Goal: Task Accomplishment & Management: Use online tool/utility

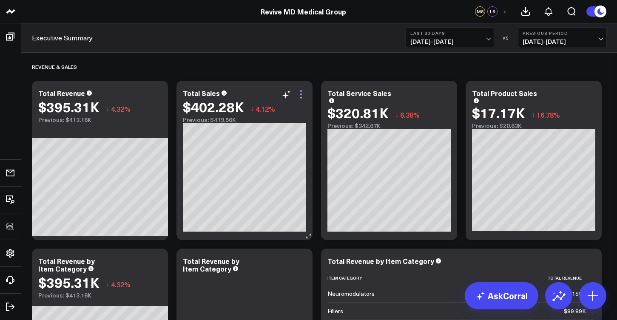
click at [302, 95] on icon at bounding box center [301, 94] width 10 height 10
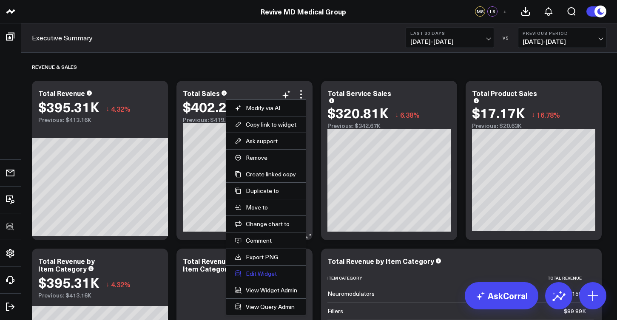
click at [280, 273] on button "Edit Widget" at bounding box center [266, 274] width 63 height 8
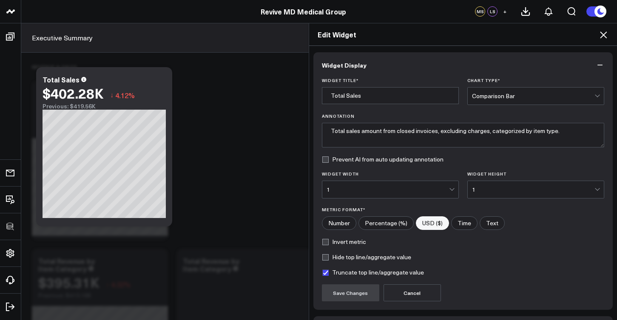
scroll to position [60, 0]
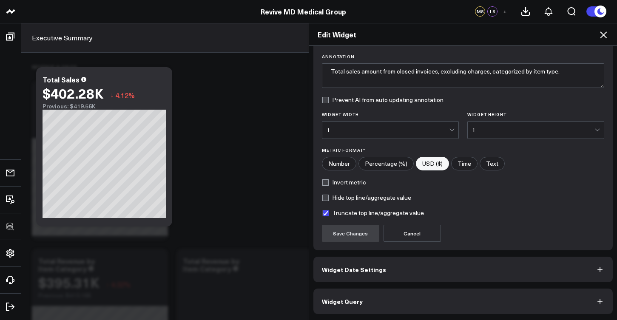
click at [407, 301] on button "Widget Query" at bounding box center [463, 302] width 300 height 26
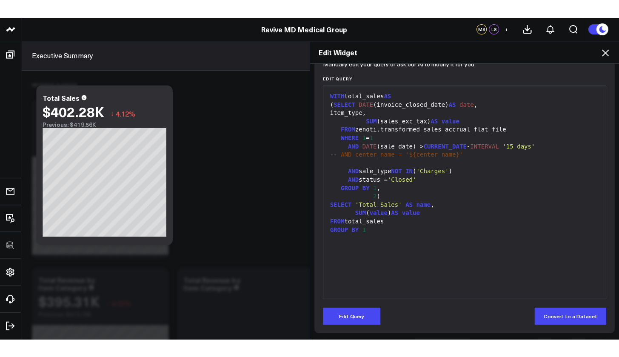
scroll to position [0, 0]
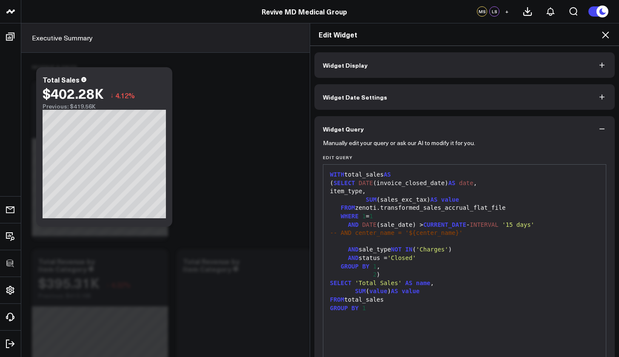
click at [607, 36] on icon at bounding box center [605, 34] width 7 height 7
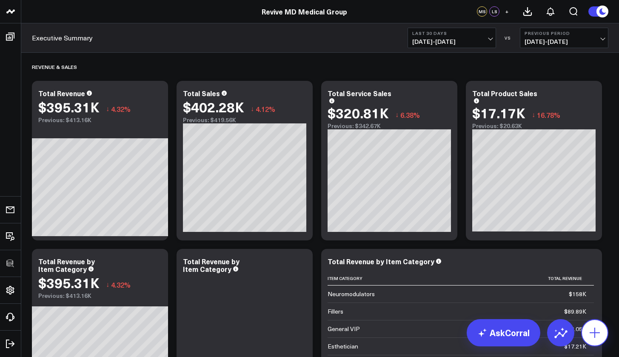
click at [604, 320] on button at bounding box center [594, 332] width 27 height 27
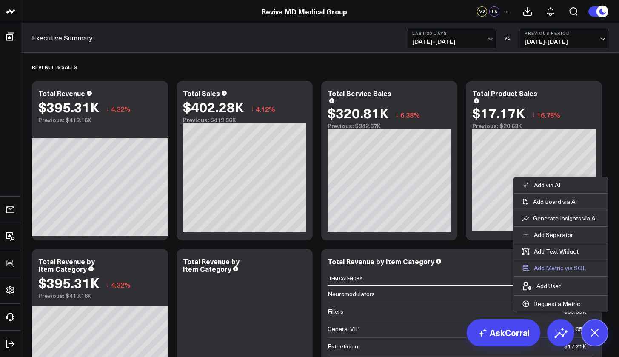
click at [553, 268] on button "Add Metric via SQL" at bounding box center [553, 268] width 81 height 16
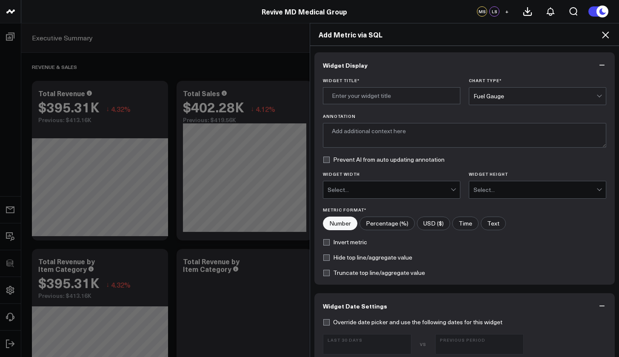
scroll to position [279, 0]
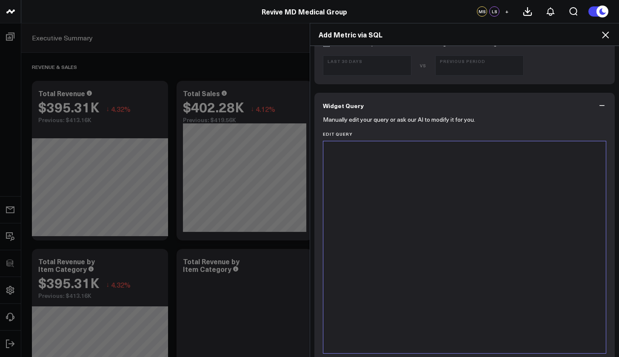
click at [391, 221] on div at bounding box center [465, 246] width 274 height 203
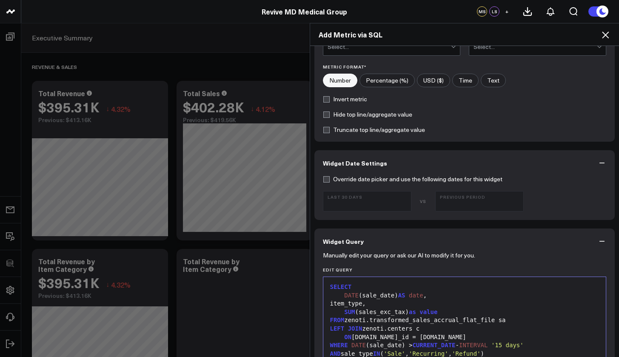
scroll to position [0, 0]
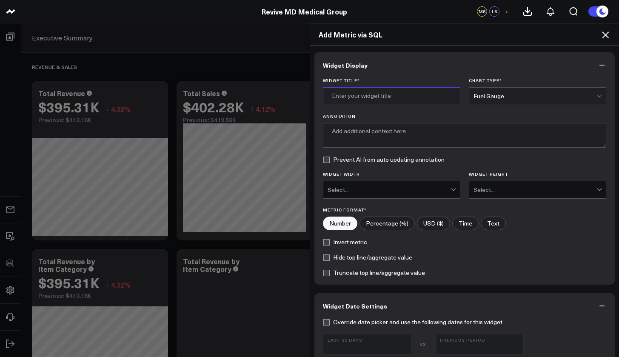
click at [392, 96] on input "Widget Title *" at bounding box center [391, 95] width 137 height 17
paste input "[Sales Accrual] - Net Revenue by Item Type"
type input "[Sales Accrual] - Net Revenue by Item Type"
click at [497, 94] on div "Fuel Gauge" at bounding box center [534, 96] width 123 height 7
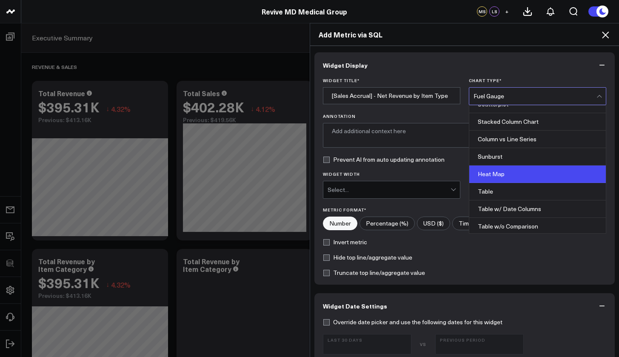
scroll to position [328, 0]
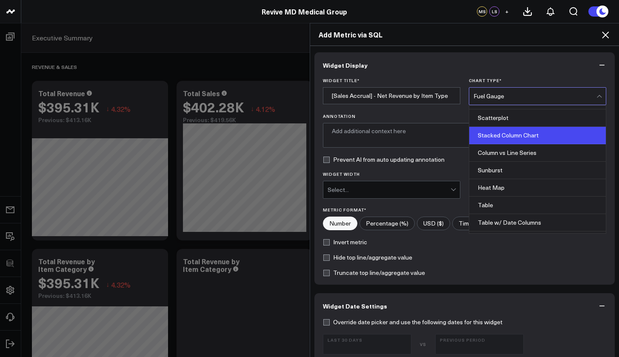
click at [517, 140] on div "Stacked Column Chart" at bounding box center [537, 135] width 137 height 17
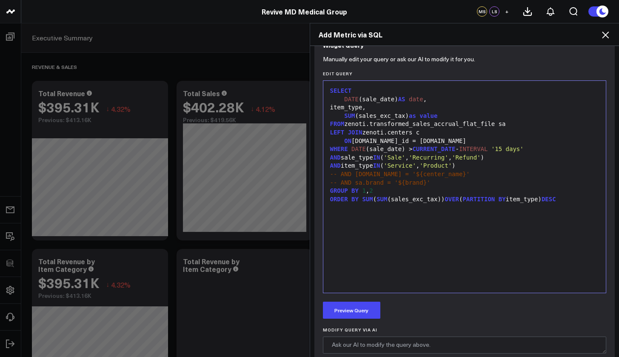
scroll to position [406, 0]
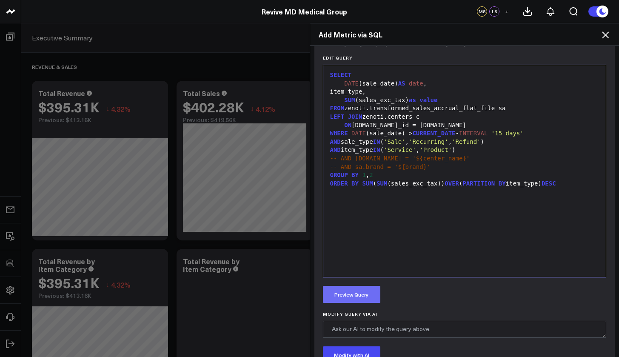
click at [355, 294] on button "Preview Query" at bounding box center [351, 294] width 57 height 17
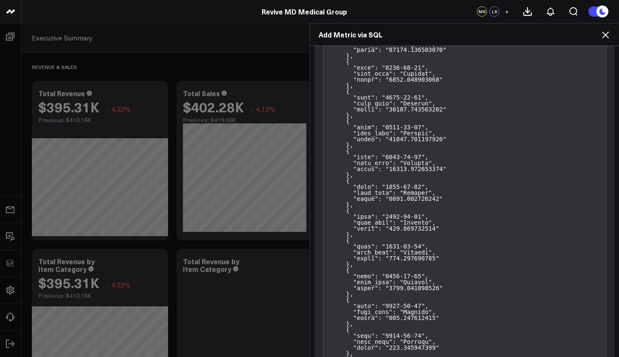
scroll to position [1230, 0]
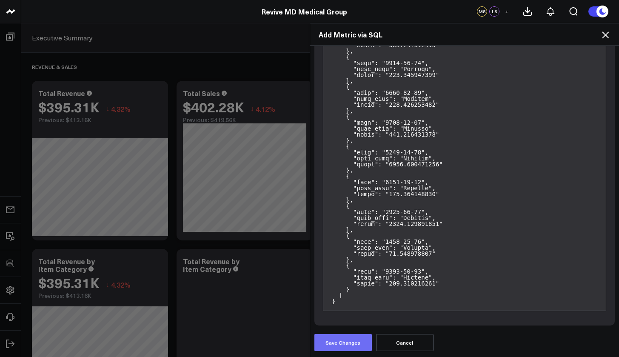
click at [352, 320] on button "Save Changes" at bounding box center [342, 342] width 57 height 17
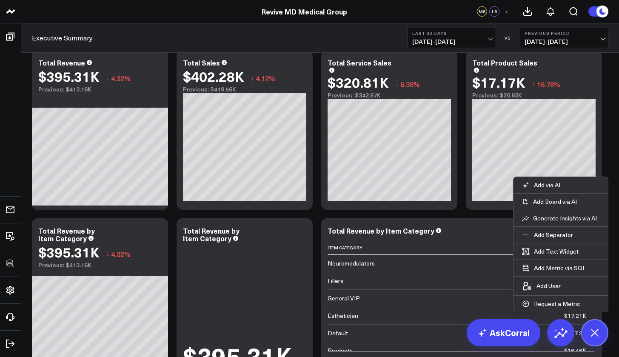
scroll to position [0, 0]
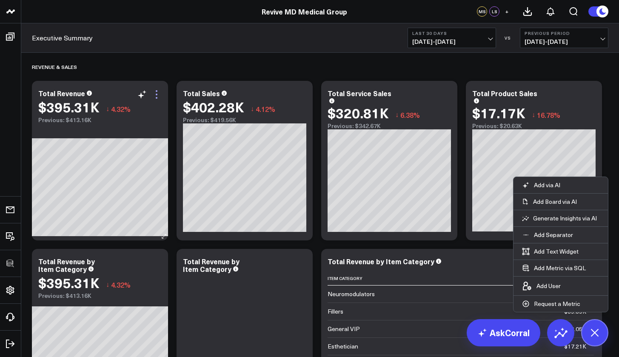
click at [155, 97] on icon at bounding box center [156, 94] width 10 height 10
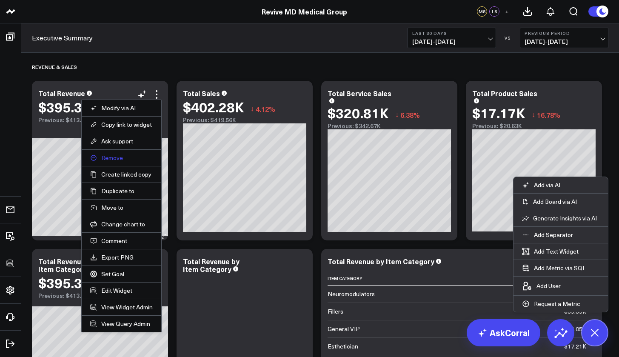
click at [112, 161] on button "Remove" at bounding box center [121, 158] width 63 height 8
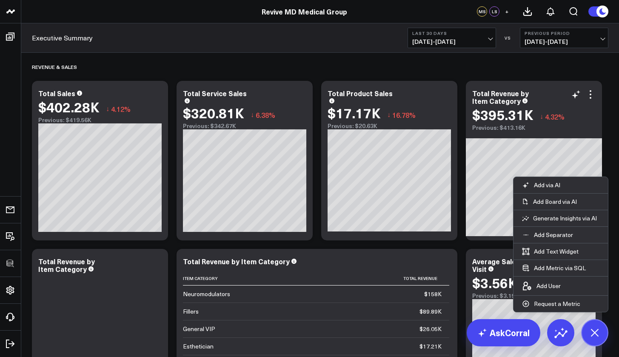
click at [538, 92] on div "Total Revenue by Item Category" at bounding box center [533, 96] width 123 height 15
click at [594, 96] on icon at bounding box center [590, 94] width 10 height 10
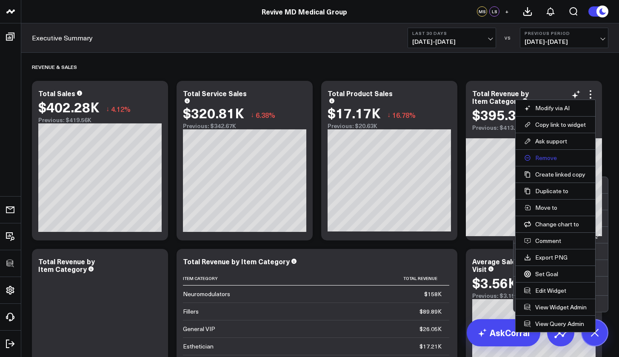
click at [545, 160] on button "Remove" at bounding box center [555, 158] width 63 height 8
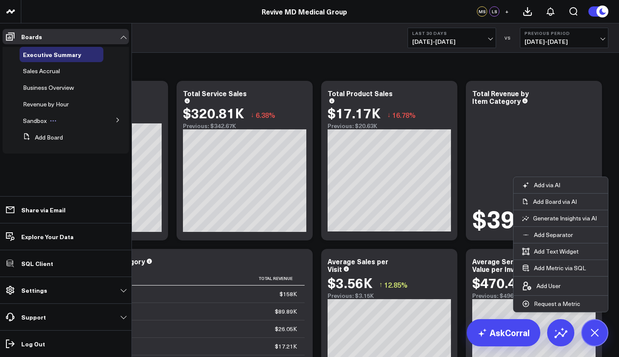
click at [51, 120] on icon at bounding box center [53, 120] width 7 height 7
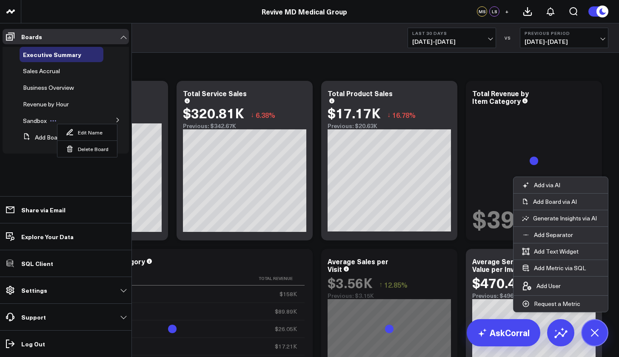
click at [50, 120] on icon at bounding box center [53, 120] width 7 height 7
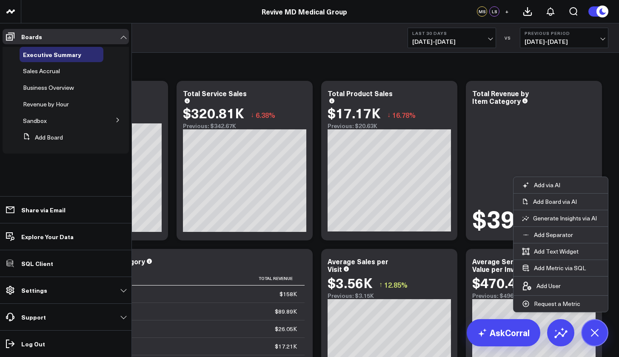
click at [115, 121] on icon at bounding box center [117, 119] width 5 height 5
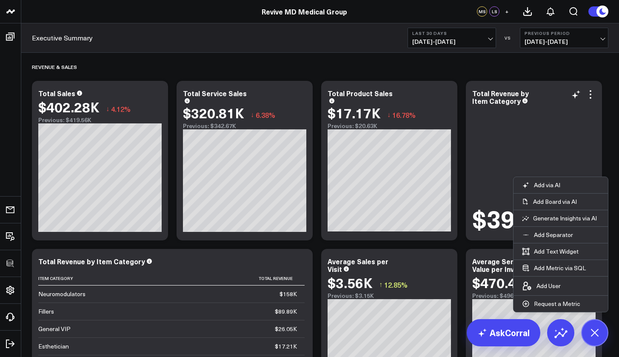
click at [485, 175] on div "$395.31K" at bounding box center [533, 169] width 123 height 125
click at [590, 91] on icon at bounding box center [591, 91] width 2 height 2
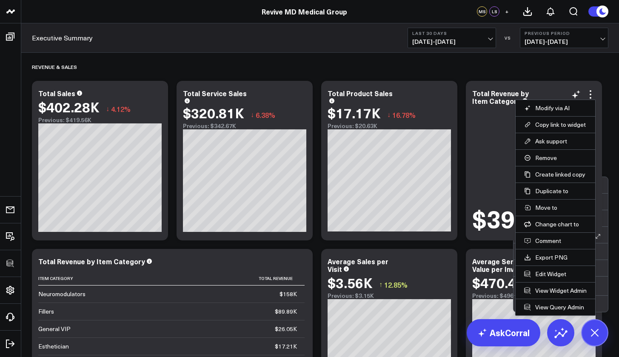
click at [561, 278] on li "Edit Widget" at bounding box center [556, 273] width 80 height 17
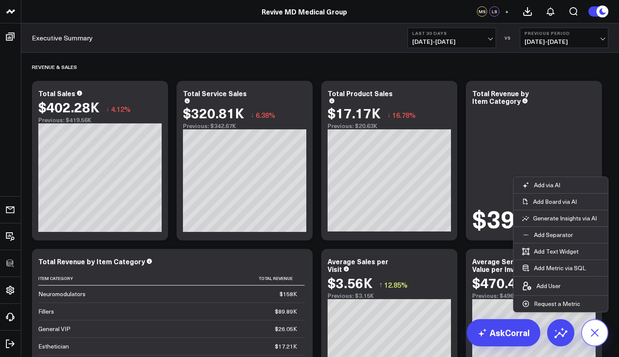
click at [593, 320] on icon at bounding box center [594, 332] width 19 height 19
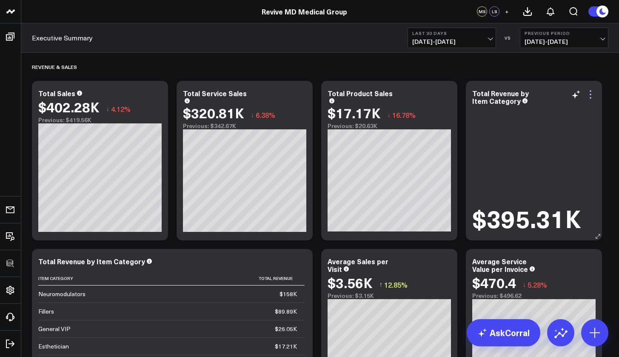
click at [591, 96] on icon at bounding box center [590, 94] width 10 height 10
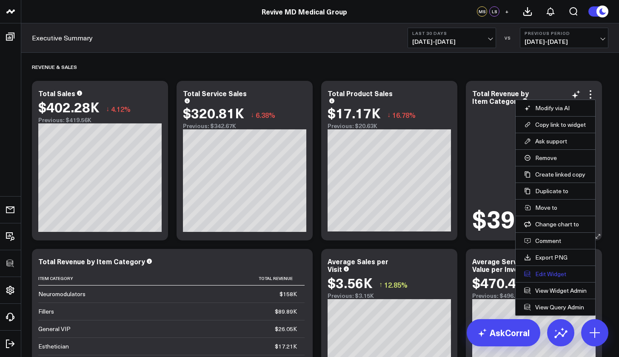
click at [557, 275] on button "Edit Widget" at bounding box center [555, 274] width 63 height 8
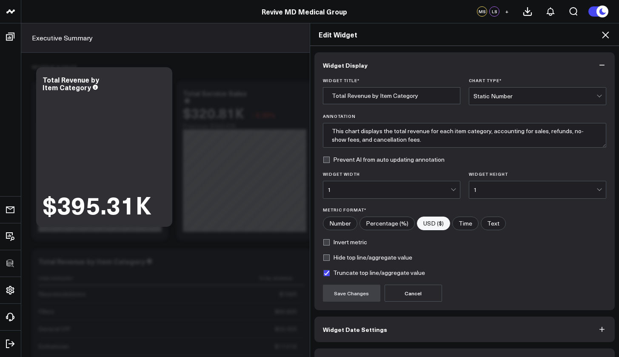
scroll to position [23, 0]
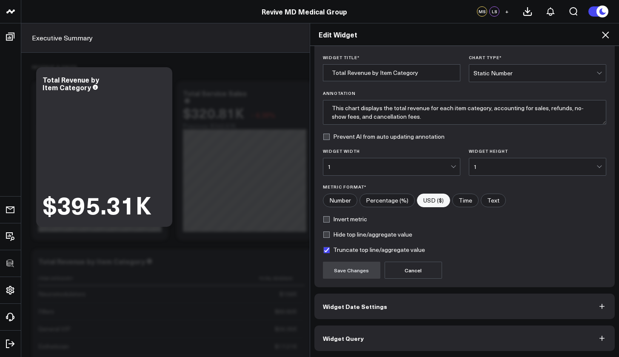
click at [463, 320] on button "Widget Query" at bounding box center [464, 338] width 301 height 26
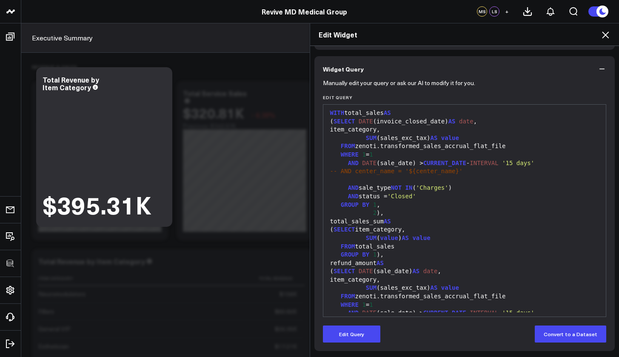
scroll to position [0, 0]
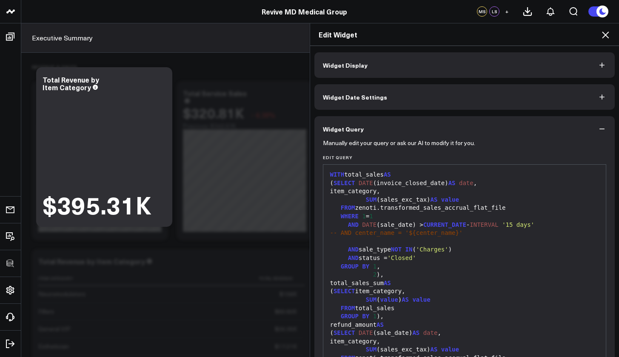
click at [433, 65] on button "Widget Display" at bounding box center [464, 65] width 301 height 26
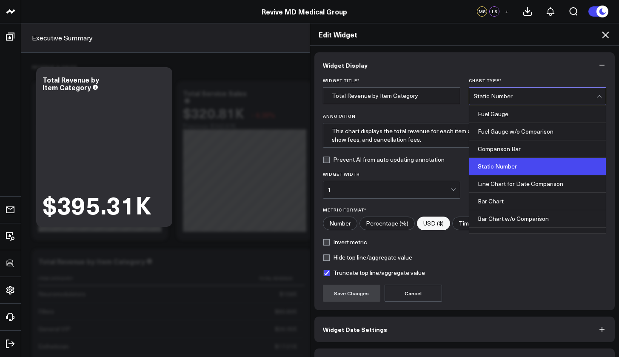
click at [497, 94] on div "Static Number" at bounding box center [534, 96] width 123 height 7
click at [606, 32] on icon at bounding box center [605, 35] width 10 height 10
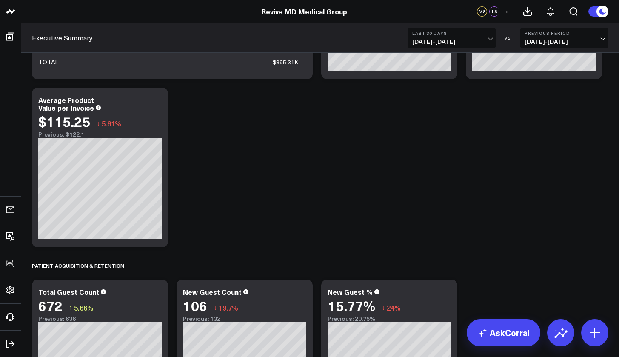
scroll to position [172, 0]
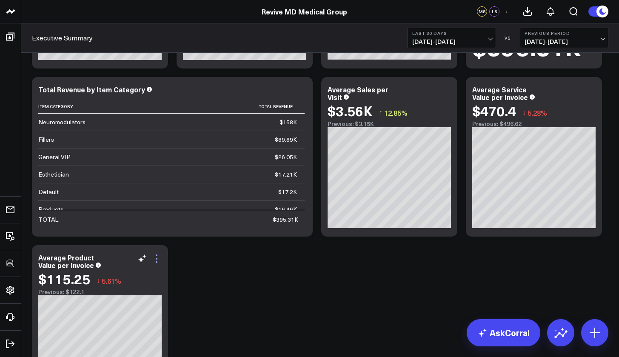
click at [157, 261] on icon at bounding box center [156, 259] width 10 height 10
click at [231, 300] on div "Revenue & Sales Modify via AI Copy link to widget Ask support Remove Create lin…" at bounding box center [320, 325] width 585 height 888
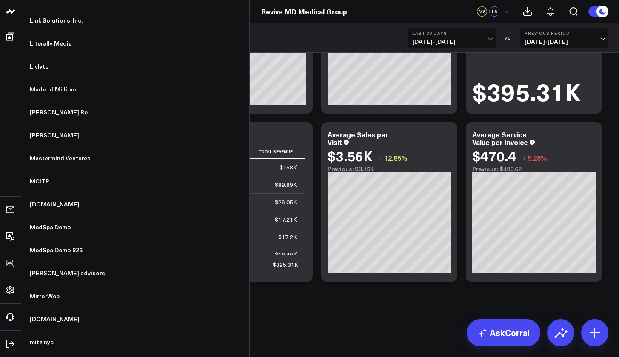
scroll to position [4515, 0]
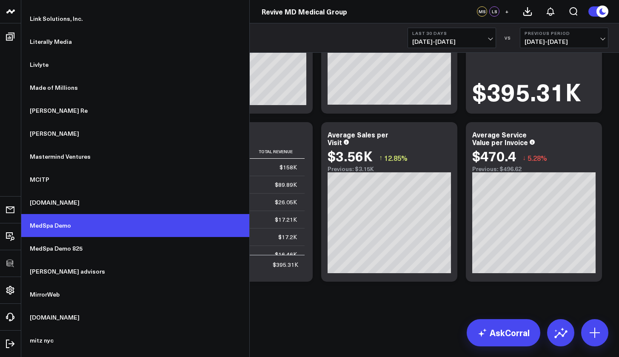
click at [61, 225] on link "MedSpa Demo" at bounding box center [135, 225] width 228 height 23
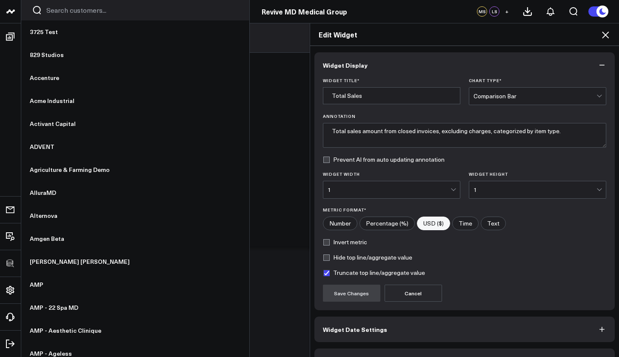
click at [64, 12] on input "Search customers input" at bounding box center [142, 10] width 192 height 9
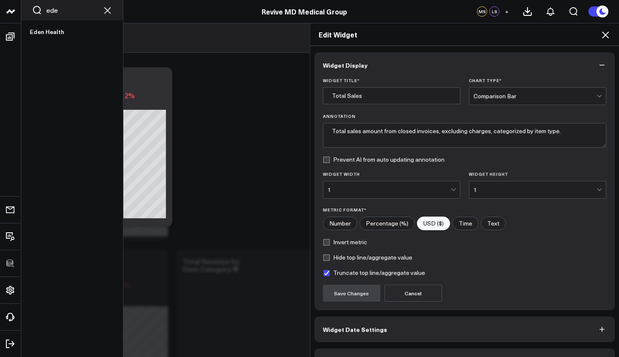
type input "ede"
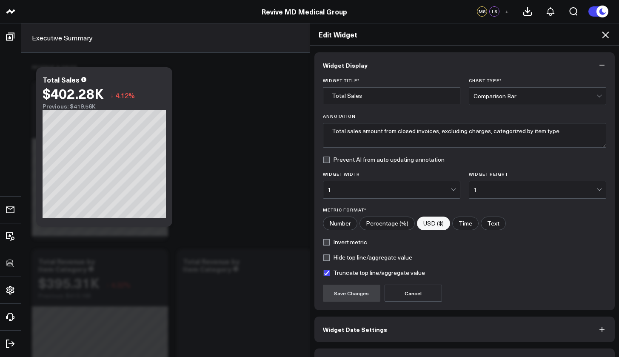
click at [49, 30] on div "Edit Widget Widget Display Widget Title * Total Sales Chart Type * Comparison B…" at bounding box center [309, 190] width 619 height 334
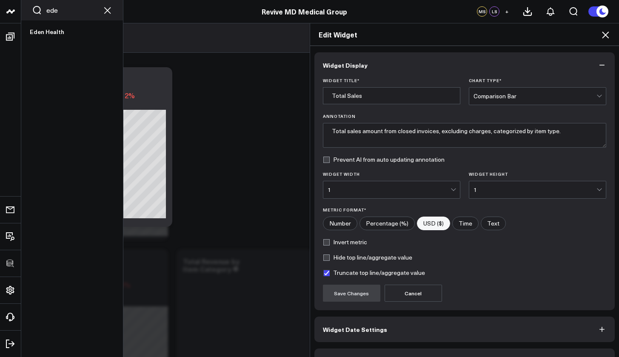
click at [5, 0] on link at bounding box center [10, 11] width 21 height 23
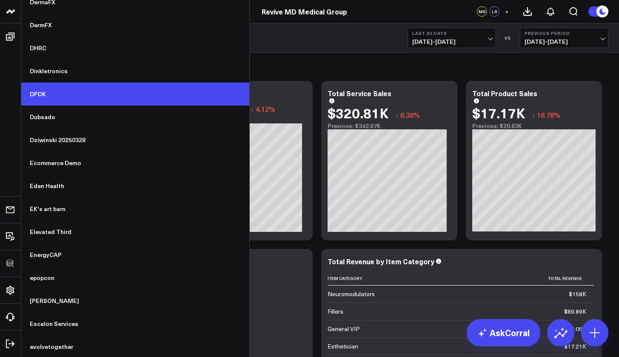
scroll to position [3062, 0]
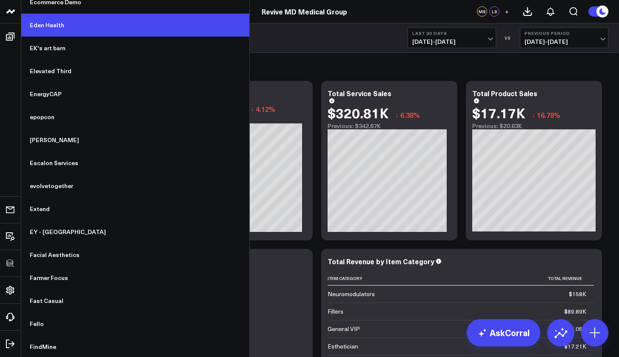
click at [56, 25] on link "Eden Health" at bounding box center [135, 25] width 228 height 23
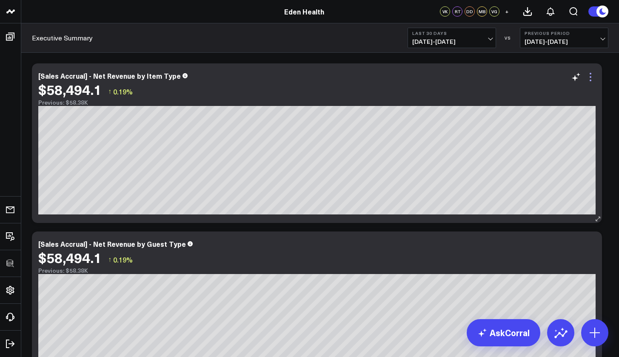
click at [591, 80] on icon at bounding box center [591, 81] width 2 height 2
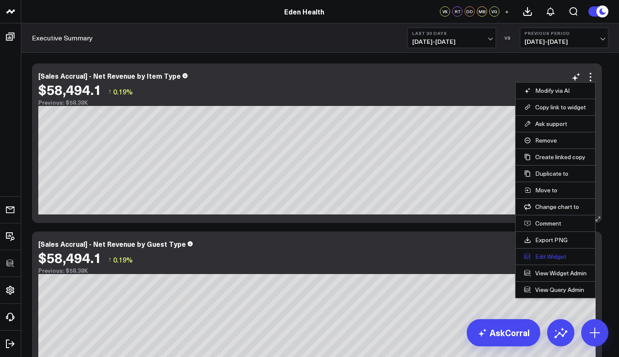
click at [541, 254] on button "Edit Widget" at bounding box center [555, 257] width 63 height 8
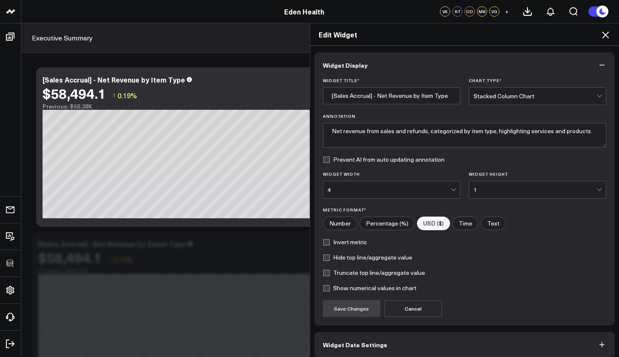
scroll to position [38, 0]
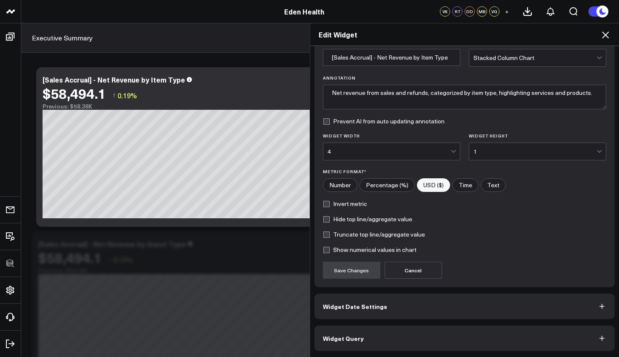
click at [432, 334] on button "Widget Query" at bounding box center [464, 338] width 301 height 26
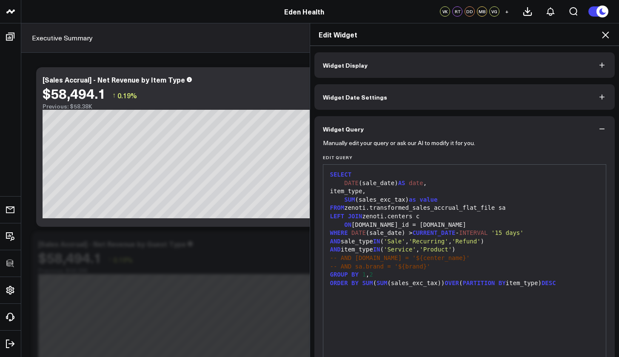
click at [427, 263] on span "-- AND sa.brand = '${brand}'" at bounding box center [380, 266] width 100 height 7
click at [570, 287] on div at bounding box center [465, 291] width 274 height 9
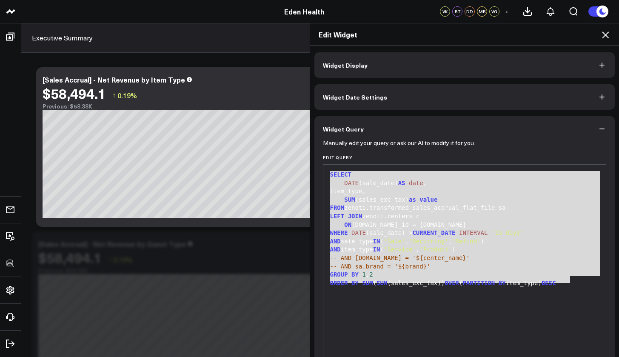
drag, startPoint x: 572, startPoint y: 282, endPoint x: 326, endPoint y: 171, distance: 269.7
click at [328, 171] on div "SELECT DATE (sale_date) AS date , item_type, SUM (sales_exc_tax) as value FROM …" at bounding box center [465, 270] width 274 height 203
copy div "SELECT DATE (sale_date) AS date , item_type, SUM (sales_exc_tax) as value FROM …"
click at [386, 68] on button "Widget Display" at bounding box center [464, 65] width 301 height 26
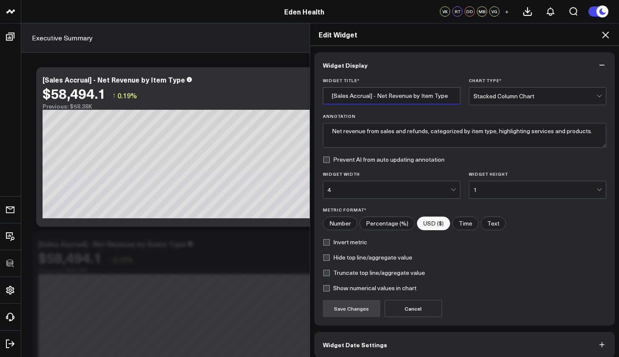
click at [438, 95] on input "[Sales Accrual] - Net Revenue by Item Type" at bounding box center [391, 95] width 137 height 17
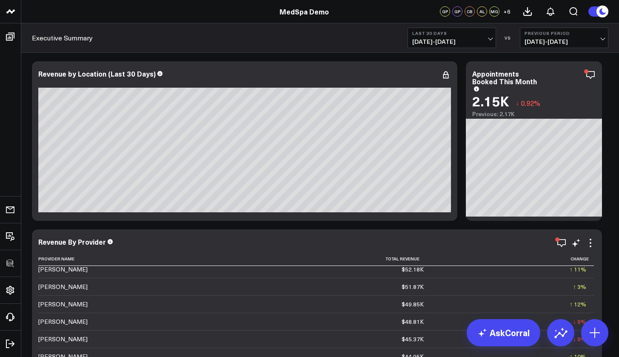
scroll to position [171, 0]
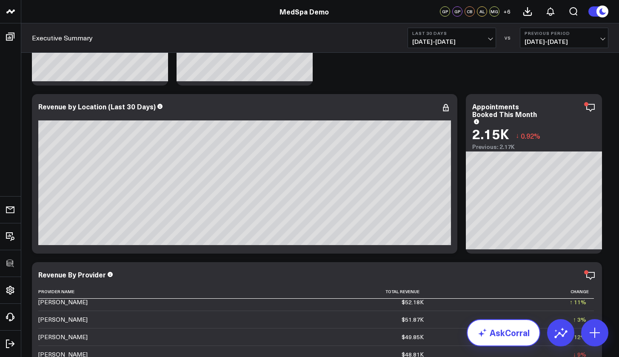
click at [510, 337] on link "AskCorral" at bounding box center [504, 332] width 74 height 27
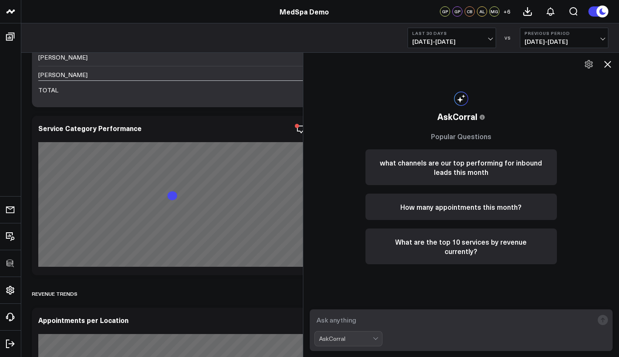
scroll to position [511, 0]
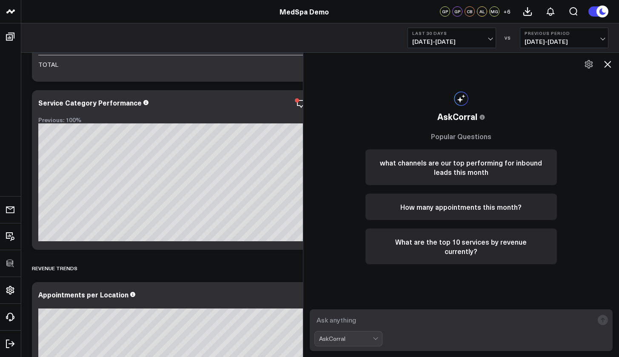
click at [455, 319] on textarea at bounding box center [453, 319] width 279 height 15
type textarea "how many patients have returned within 90 days"
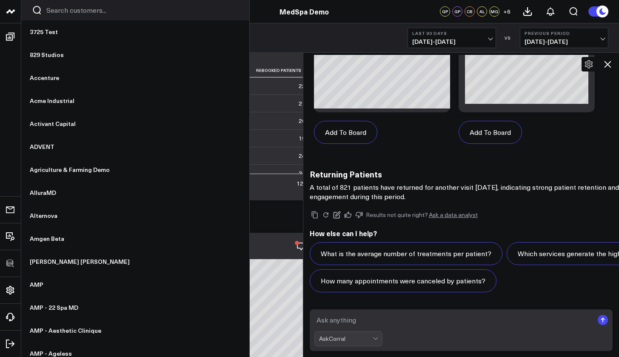
scroll to position [822, 0]
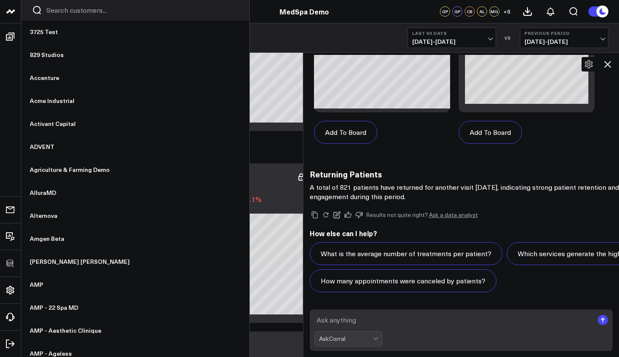
click at [82, 12] on input "Search customers input" at bounding box center [142, 10] width 192 height 9
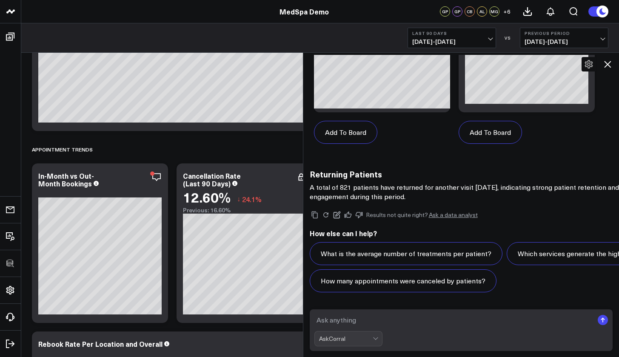
click at [610, 67] on icon at bounding box center [607, 64] width 7 height 7
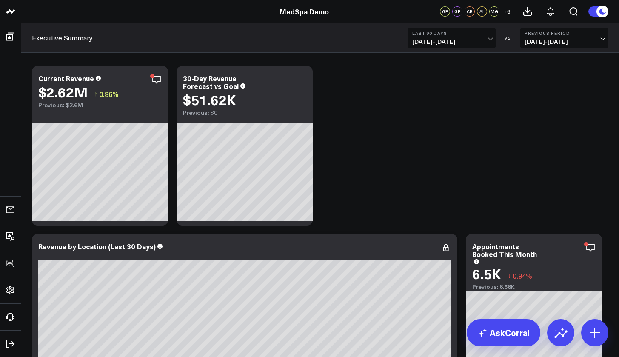
scroll to position [0, 0]
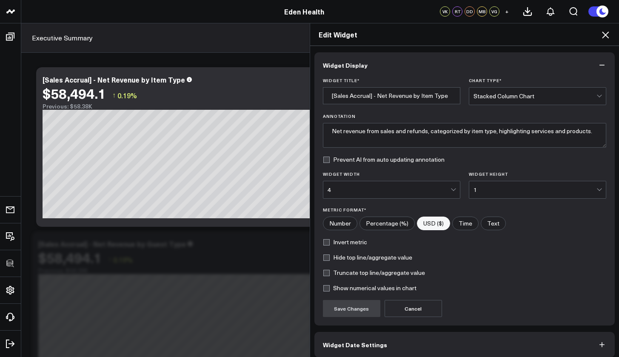
click at [390, 96] on input "[Sales Accrual] - Net Revenue by Item Type" at bounding box center [391, 95] width 137 height 17
click at [610, 34] on icon at bounding box center [605, 35] width 10 height 10
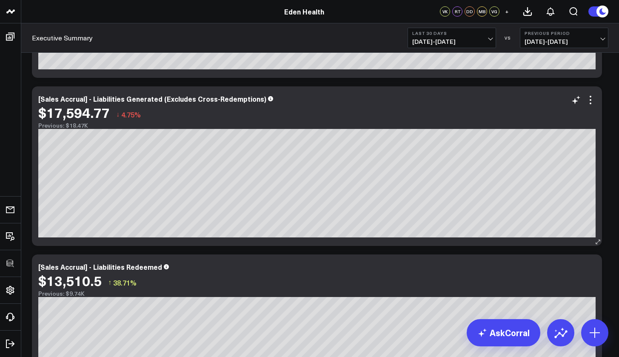
scroll to position [483, 0]
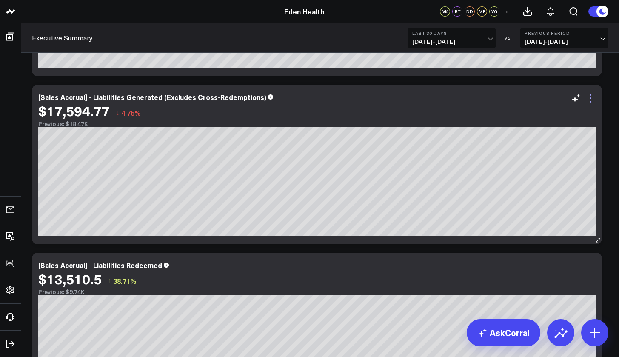
click at [590, 99] on icon at bounding box center [591, 98] width 2 height 2
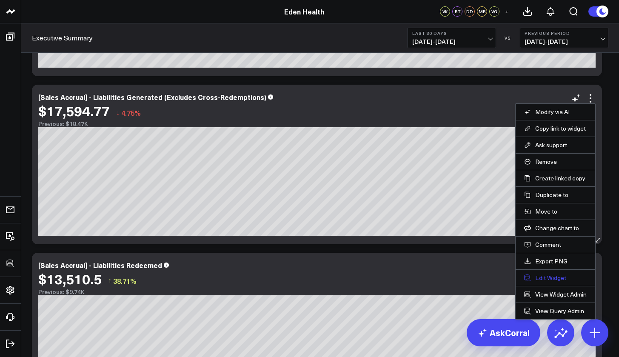
click at [536, 279] on button "Edit Widget" at bounding box center [555, 278] width 63 height 8
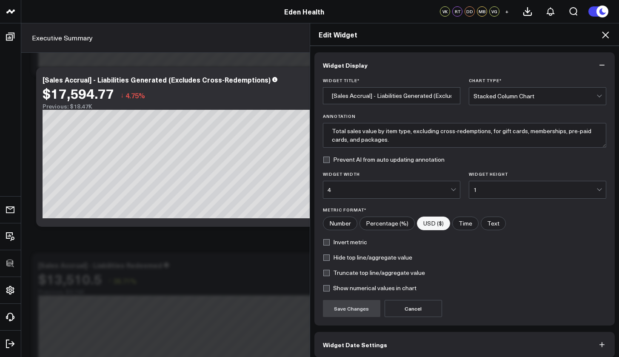
scroll to position [38, 0]
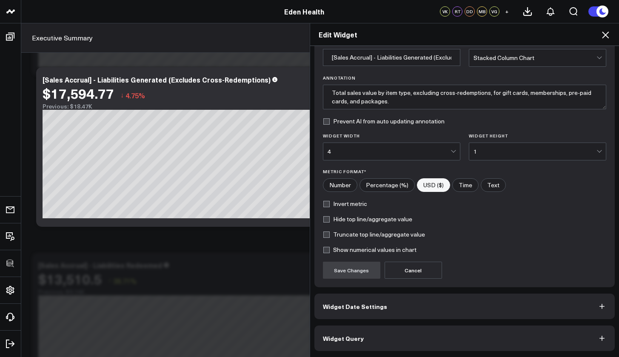
click at [370, 337] on button "Widget Query" at bounding box center [464, 338] width 301 height 26
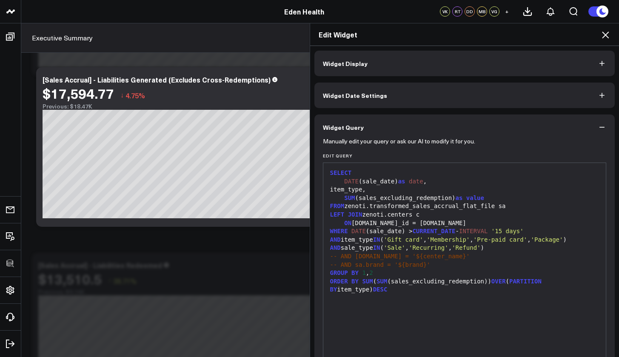
scroll to position [60, 0]
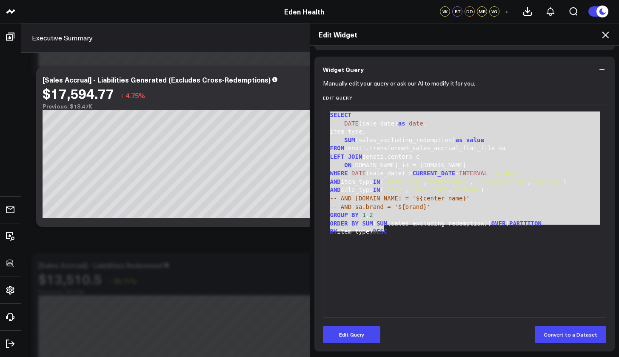
drag, startPoint x: 392, startPoint y: 228, endPoint x: 322, endPoint y: 109, distance: 138.4
click at [323, 109] on div "99 1 2 3 4 5 6 7 8 9 10 11 12 13 14 › ⌄ SELECT DATE (sale_date) as date , item_…" at bounding box center [465, 211] width 284 height 213
copy div "SELECT DATE (sale_date) as date , item_type, SUM (sales_excluding_redemption) a…"
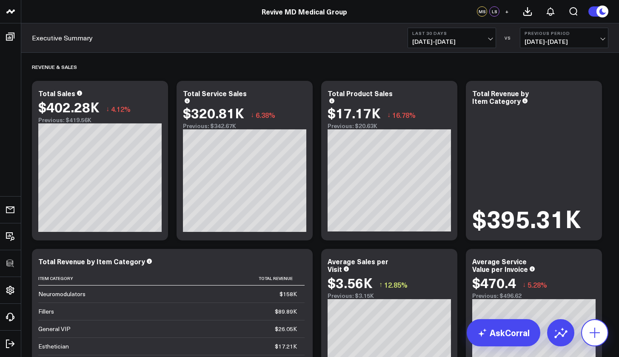
click at [592, 335] on icon at bounding box center [595, 333] width 14 height 14
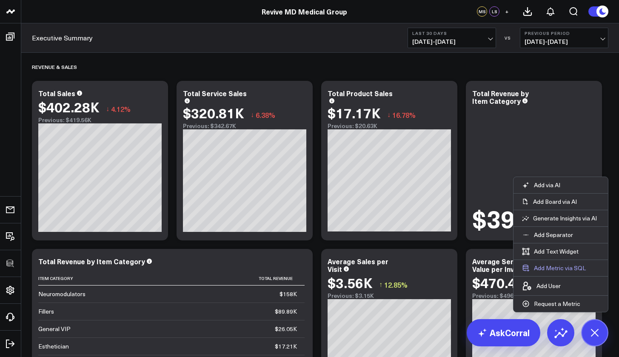
click at [556, 265] on button "Add Metric via SQL" at bounding box center [553, 268] width 81 height 16
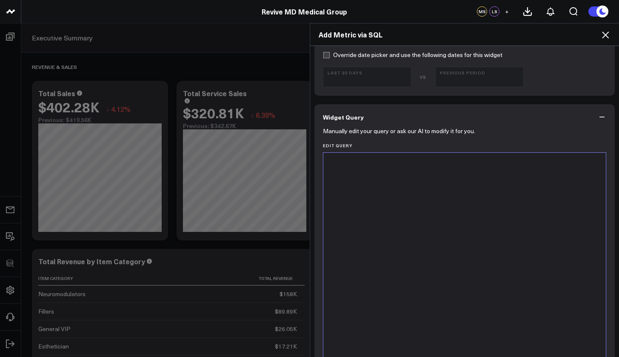
scroll to position [428, 0]
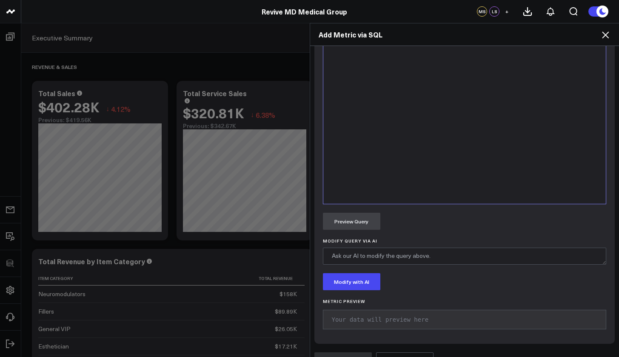
click at [418, 170] on div at bounding box center [465, 97] width 274 height 203
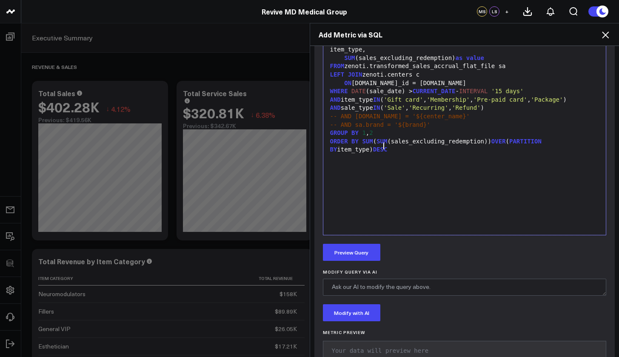
scroll to position [395, 0]
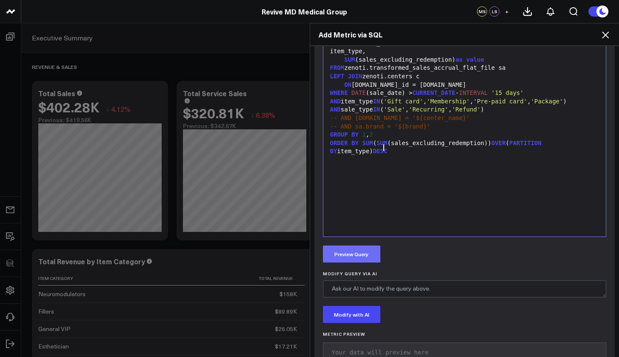
click at [370, 251] on button "Preview Query" at bounding box center [351, 253] width 57 height 17
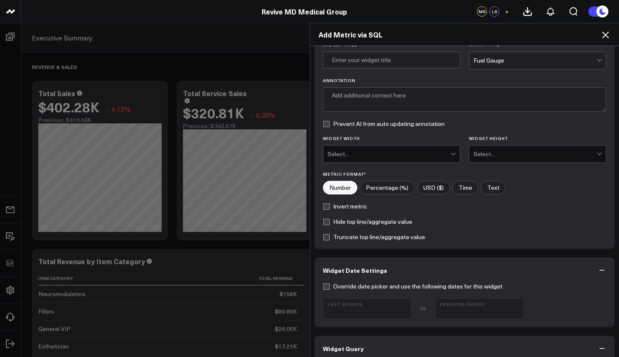
scroll to position [0, 0]
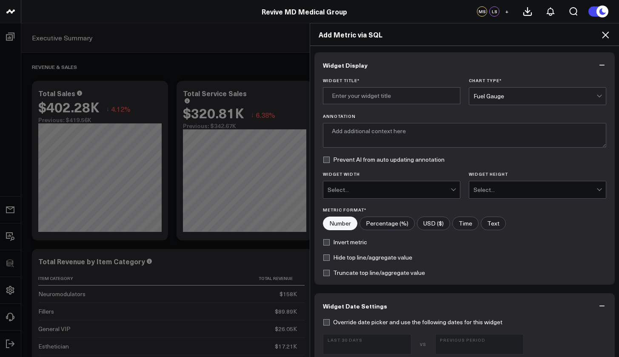
click at [513, 101] on div "Fuel Gauge" at bounding box center [534, 96] width 123 height 17
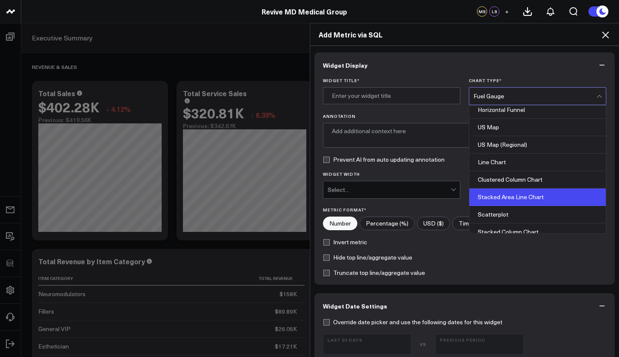
scroll to position [266, 0]
click at [516, 201] on div "Stacked Column Chart" at bounding box center [537, 196] width 137 height 17
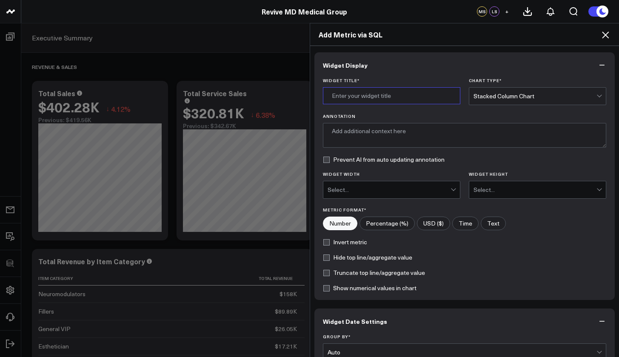
click at [400, 95] on input "Widget Title *" at bounding box center [391, 95] width 137 height 17
type input "R"
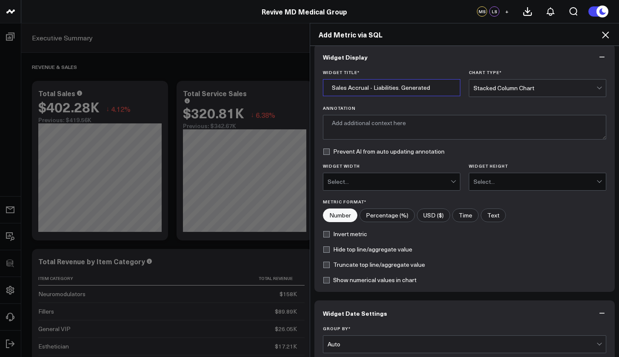
scroll to position [24, 0]
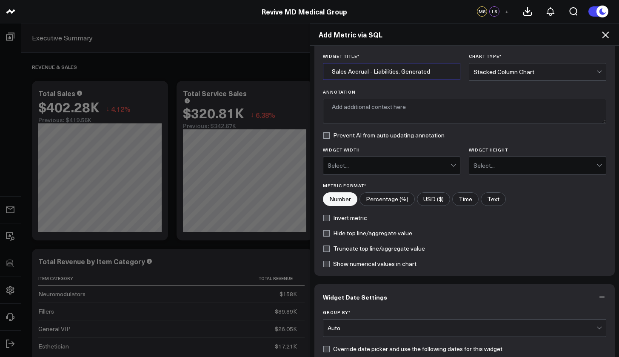
type input "Sales Accrual - Liabilities. Generated"
click at [413, 162] on div "Select..." at bounding box center [389, 165] width 123 height 7
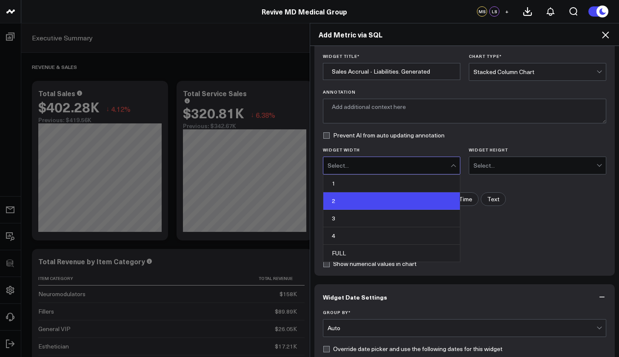
click at [387, 197] on div "2" at bounding box center [391, 200] width 137 height 17
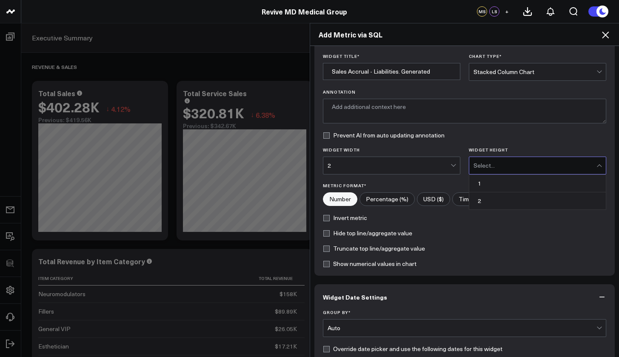
click at [503, 159] on div "Select..." at bounding box center [534, 165] width 123 height 17
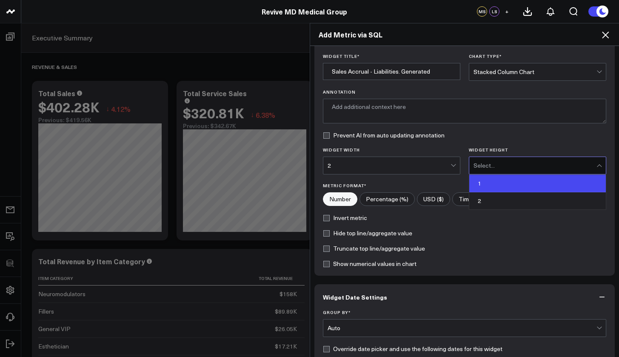
click at [490, 184] on div "1" at bounding box center [537, 183] width 137 height 17
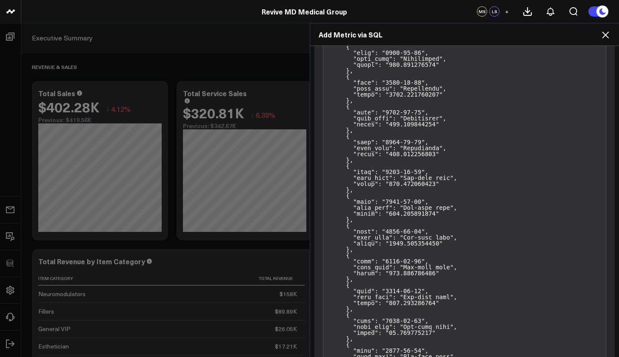
scroll to position [1527, 0]
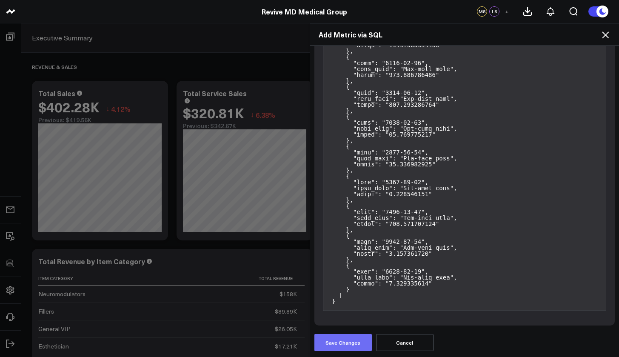
click at [344, 338] on button "Save Changes" at bounding box center [342, 342] width 57 height 17
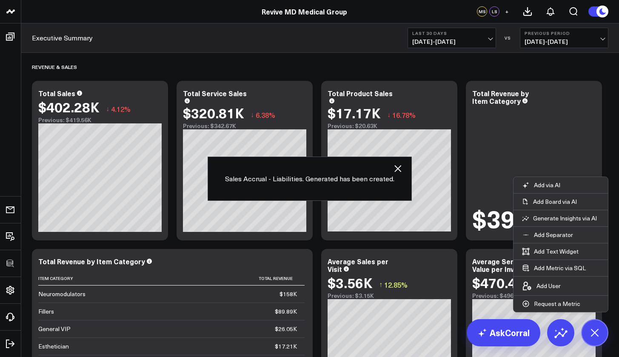
scroll to position [635, 0]
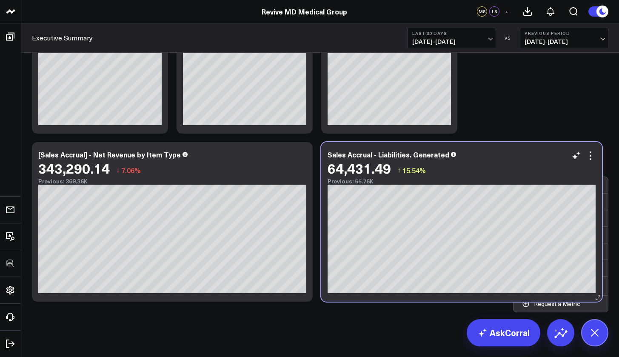
click at [547, 155] on div "Sales Accrual - Liabilities. Generated" at bounding box center [462, 155] width 268 height 8
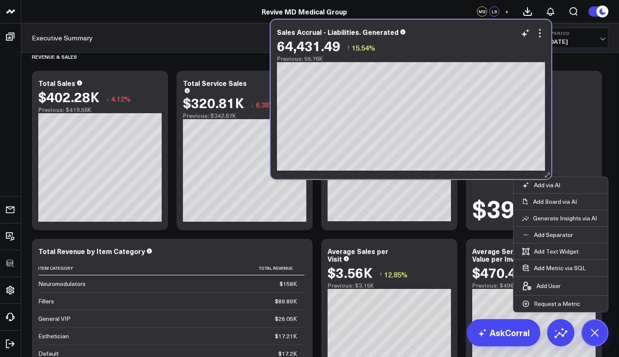
scroll to position [0, 0]
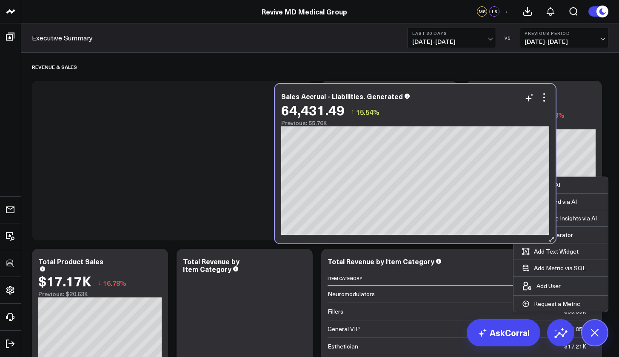
drag, startPoint x: 473, startPoint y: 268, endPoint x: 427, endPoint y: 97, distance: 178.0
click at [427, 97] on div "Sales Accrual - Liabilities. Generated" at bounding box center [415, 96] width 268 height 8
